Goal: Task Accomplishment & Management: Use online tool/utility

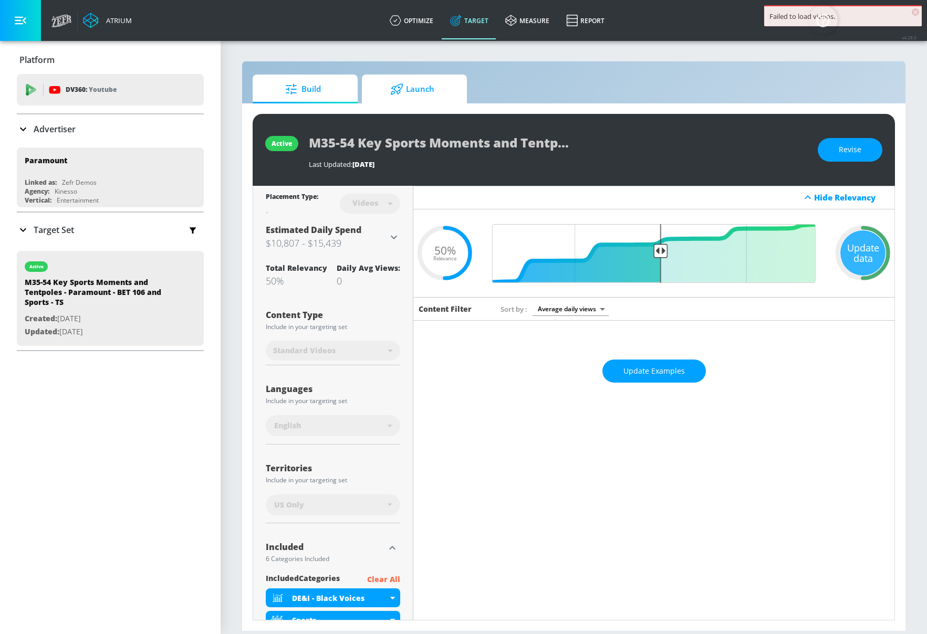
click at [387, 87] on span "Launch" at bounding box center [412, 89] width 80 height 25
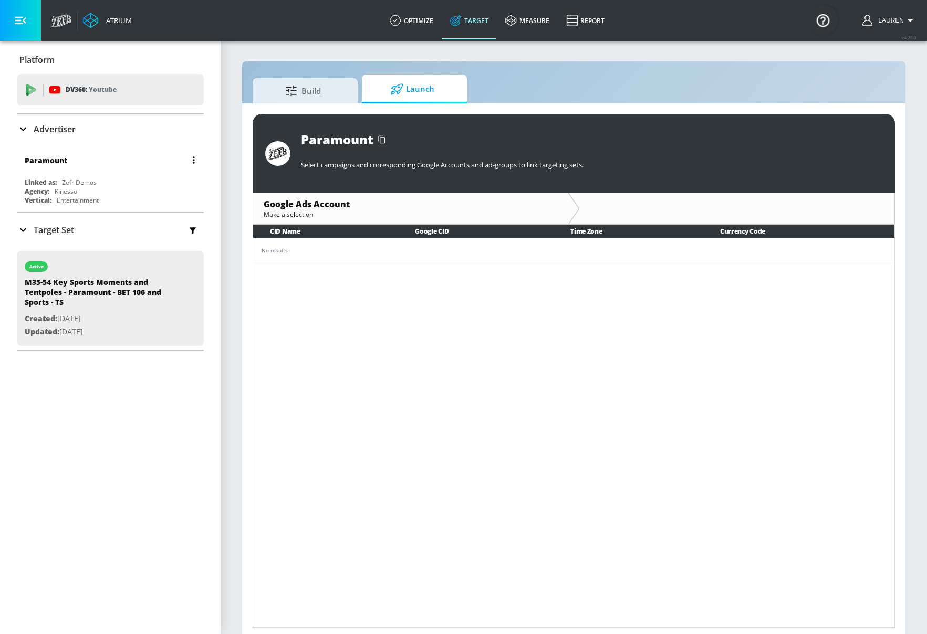
click at [91, 158] on div "Paramount" at bounding box center [113, 160] width 176 height 25
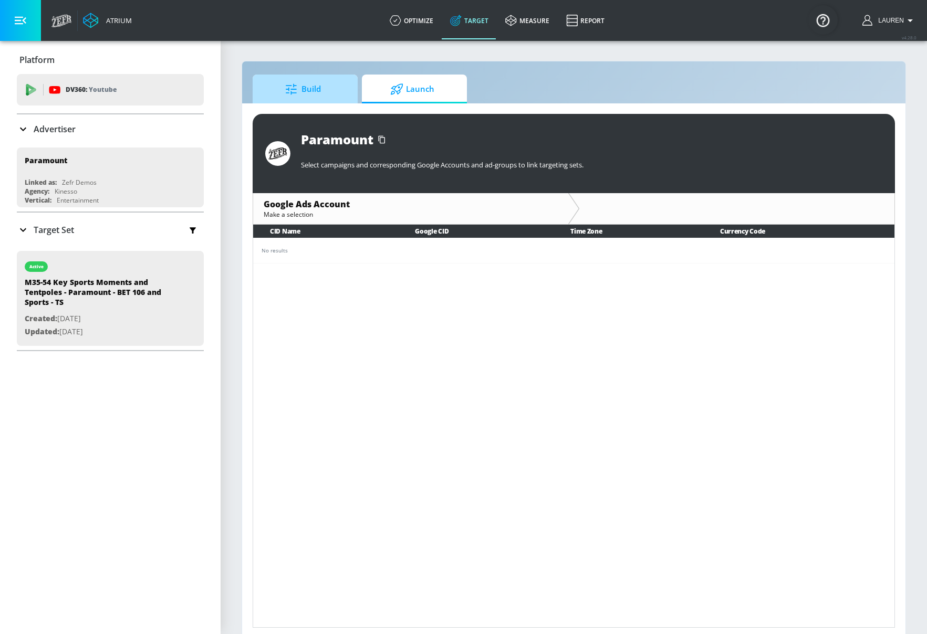
click at [317, 85] on span "Build" at bounding box center [303, 89] width 80 height 25
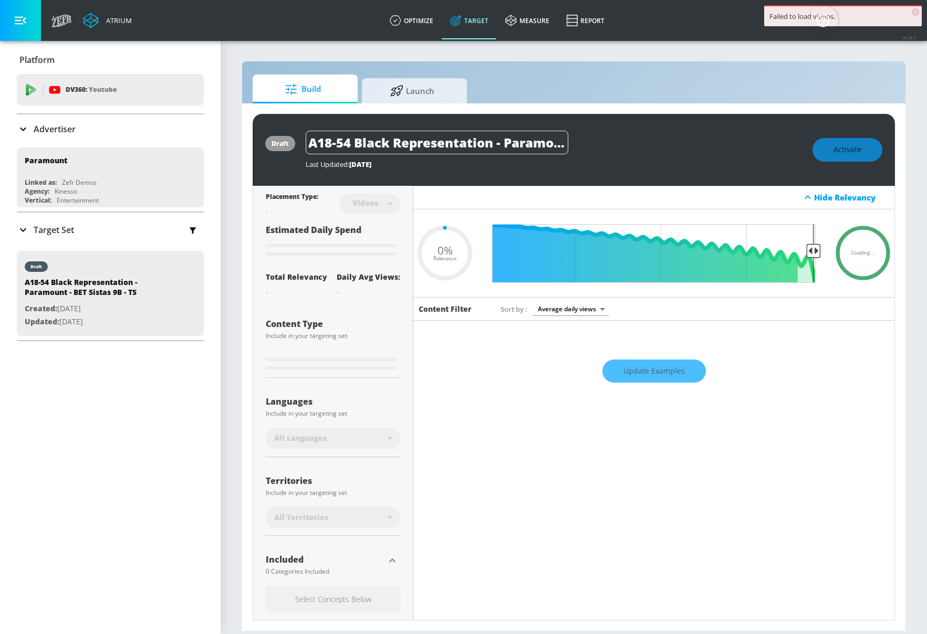
type input "0.05"
click at [469, 74] on div "Build Launch draft A18-54 Black Representation - Paramount - BET Sistas 9B - TS…" at bounding box center [574, 346] width 664 height 571
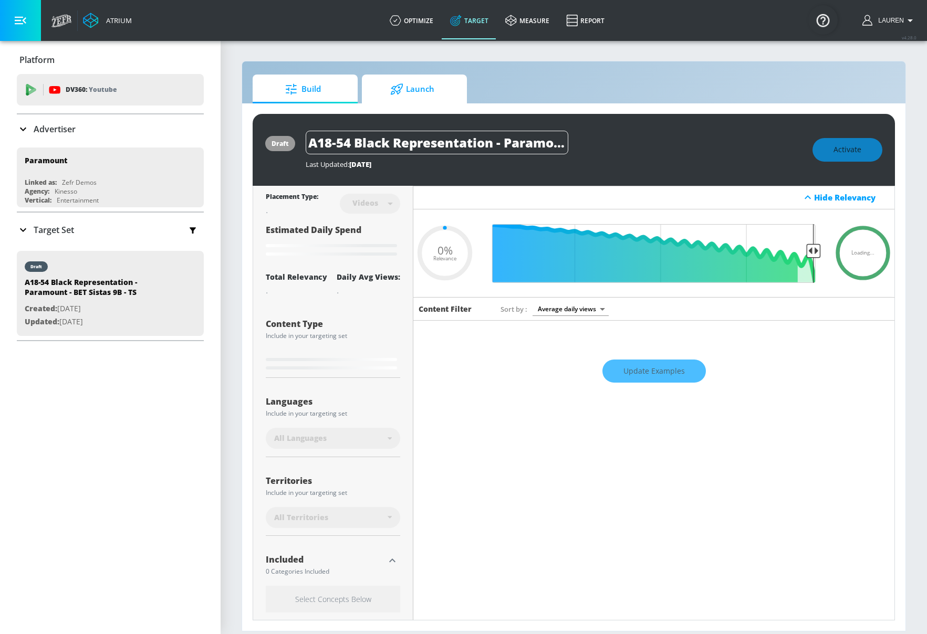
click at [447, 87] on span "Launch" at bounding box center [412, 89] width 80 height 25
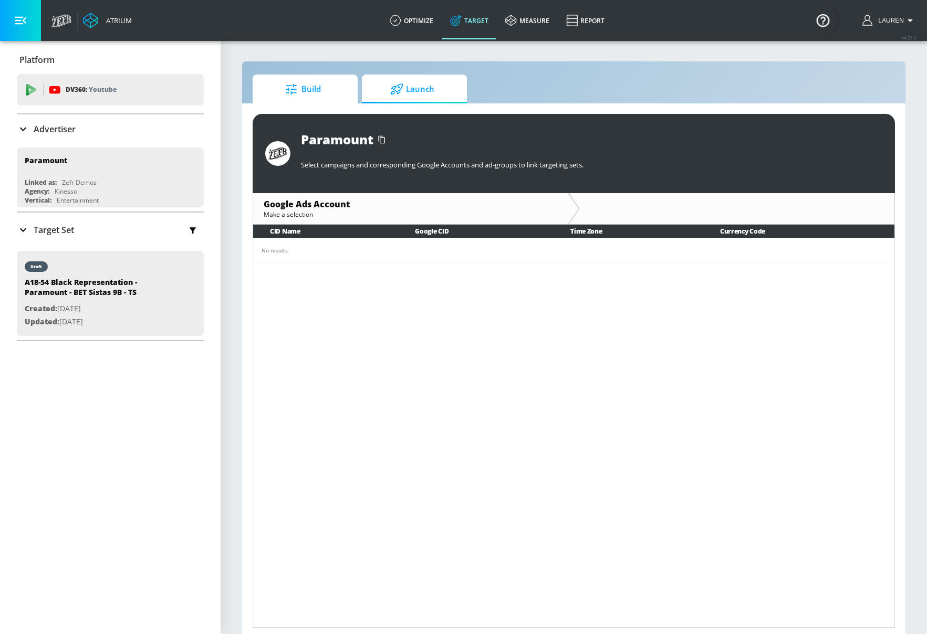
click at [307, 85] on span "Build" at bounding box center [303, 89] width 80 height 25
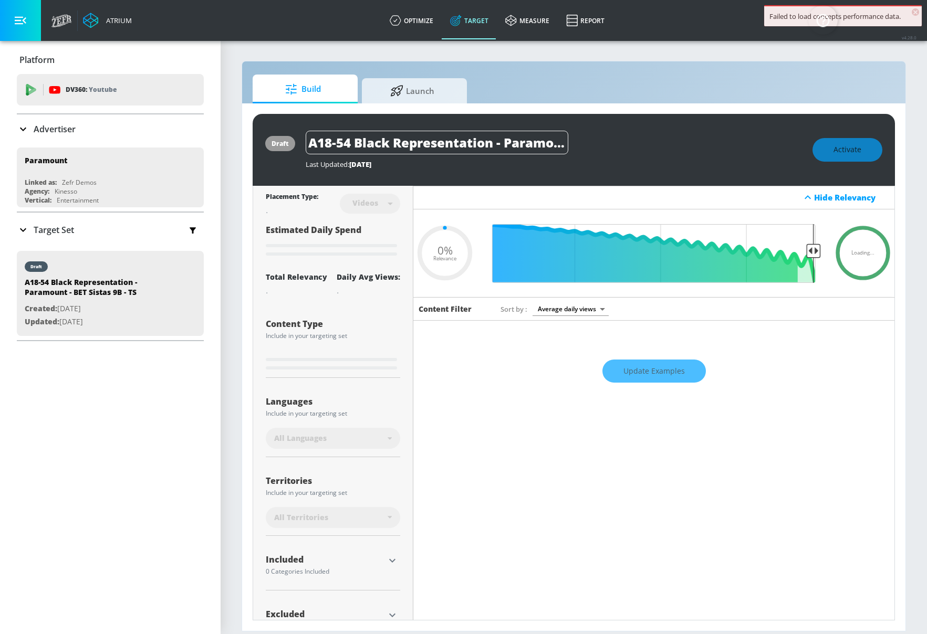
type input "0.5"
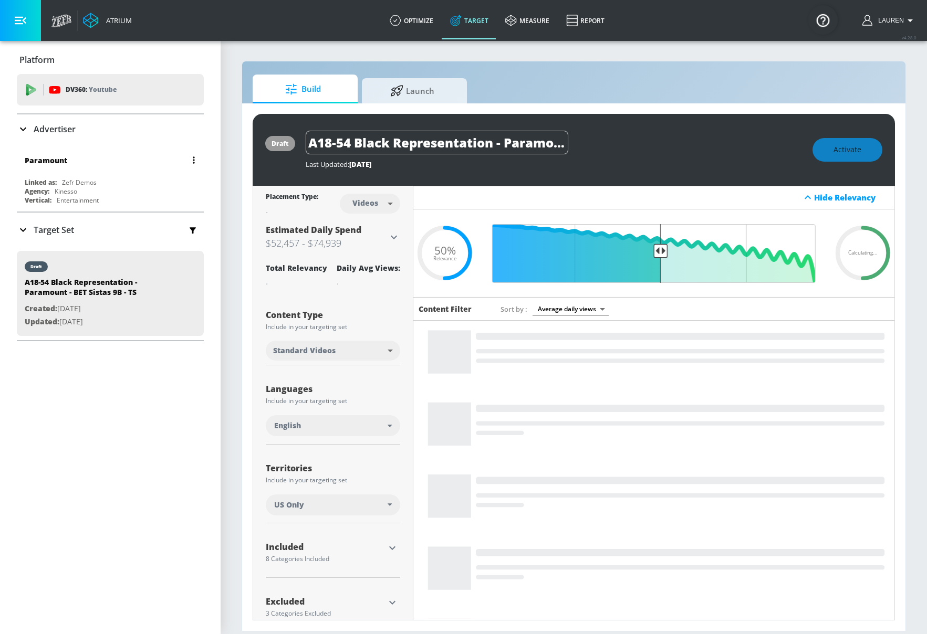
click at [108, 162] on div "Paramount" at bounding box center [113, 160] width 176 height 25
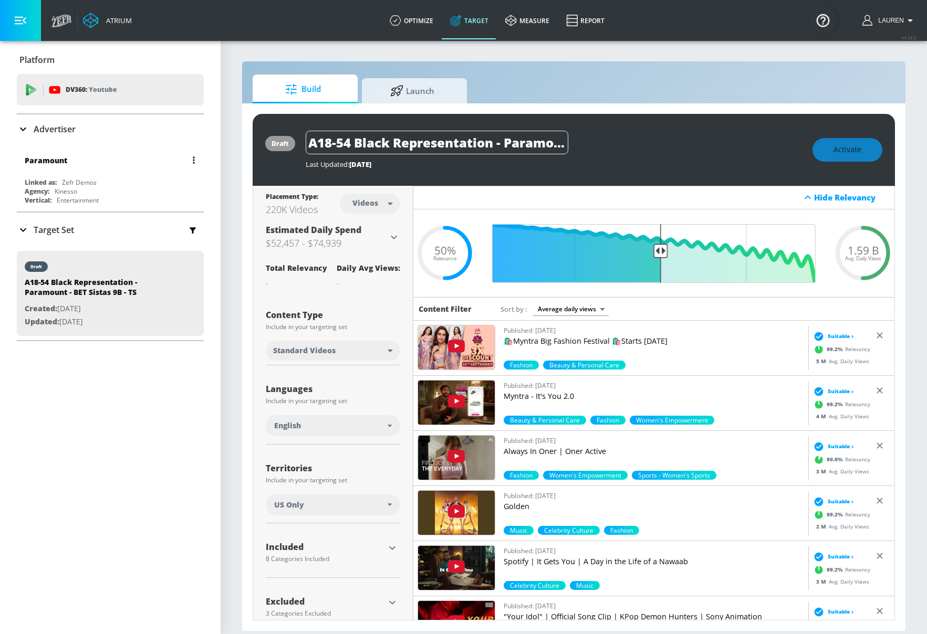
click at [193, 159] on icon "button" at bounding box center [194, 159] width 2 height 7
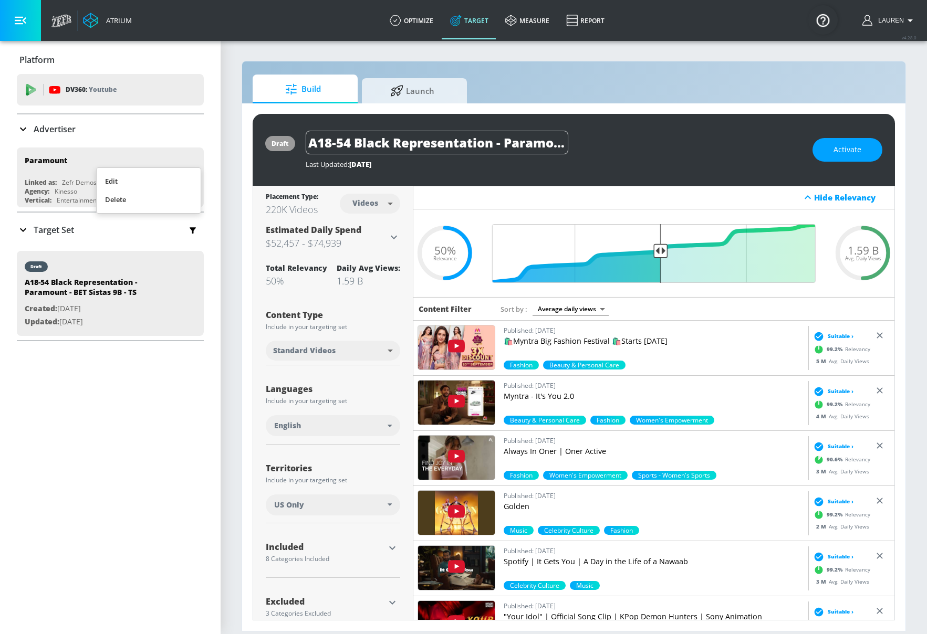
click at [151, 157] on div at bounding box center [463, 317] width 927 height 634
click at [407, 19] on link "optimize" at bounding box center [411, 21] width 60 height 38
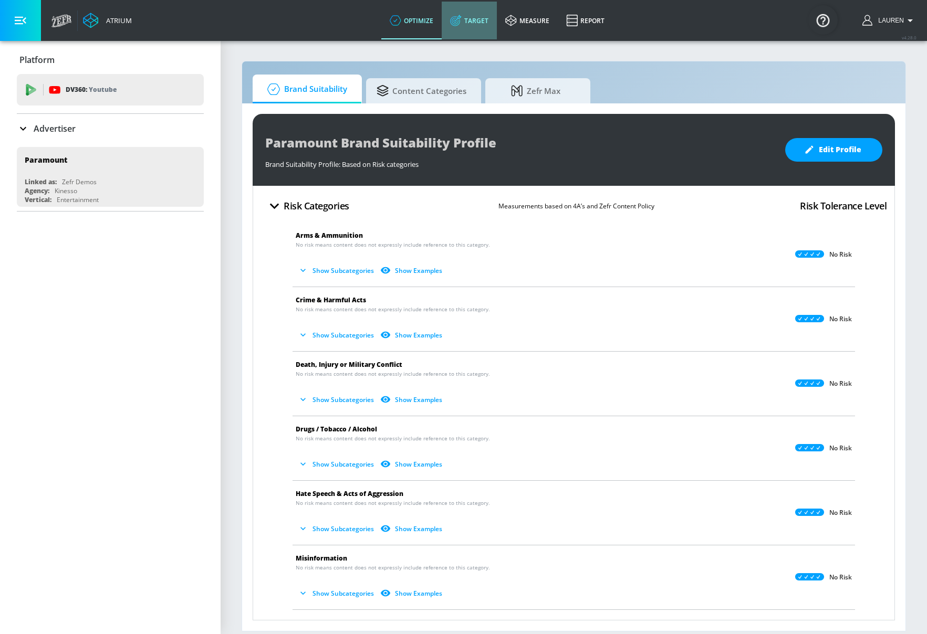
click at [466, 26] on link "Target" at bounding box center [469, 21] width 55 height 38
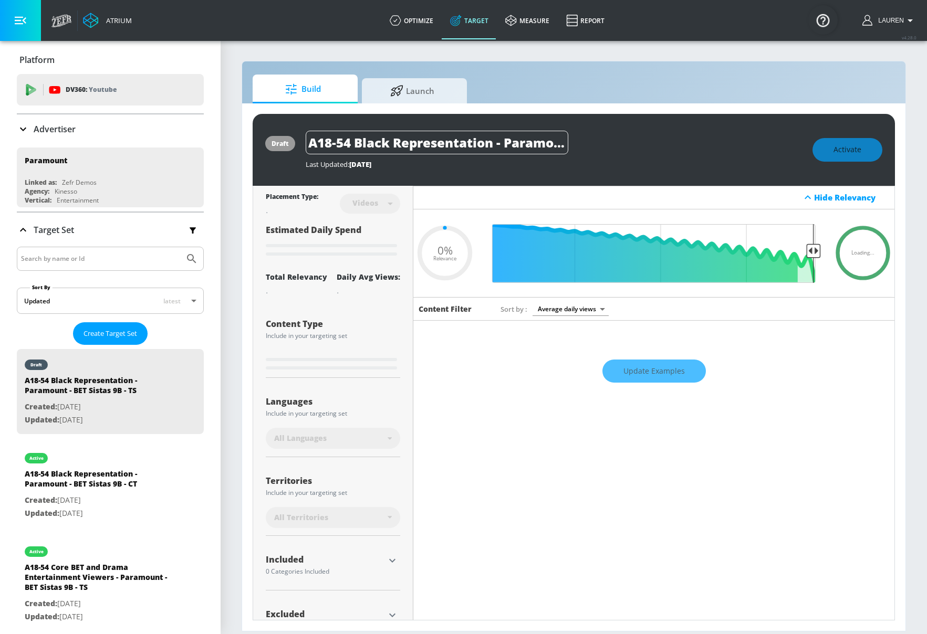
type input "0.05"
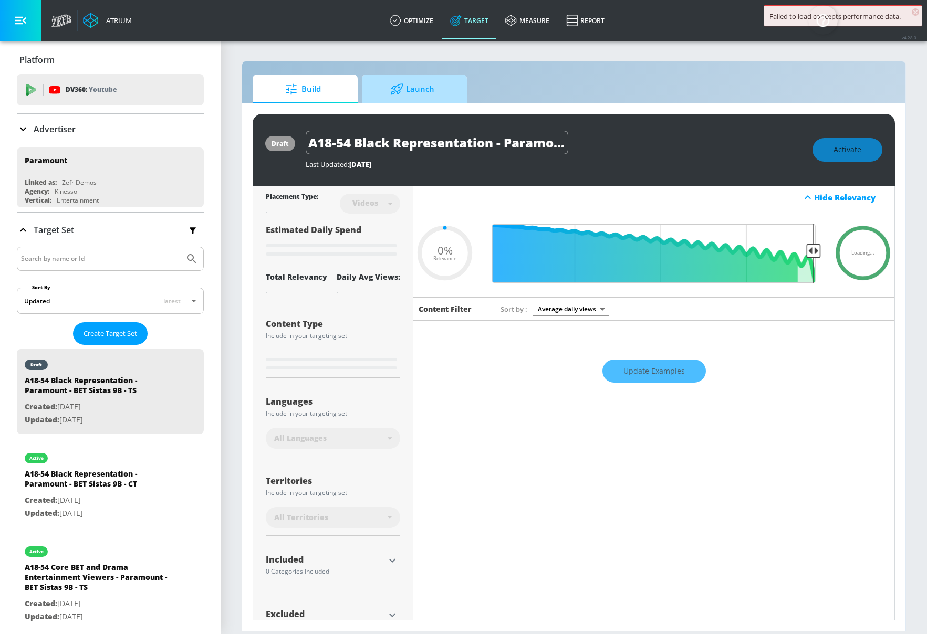
click at [382, 86] on span "Launch" at bounding box center [412, 89] width 80 height 25
